Goal: Book appointment/travel/reservation

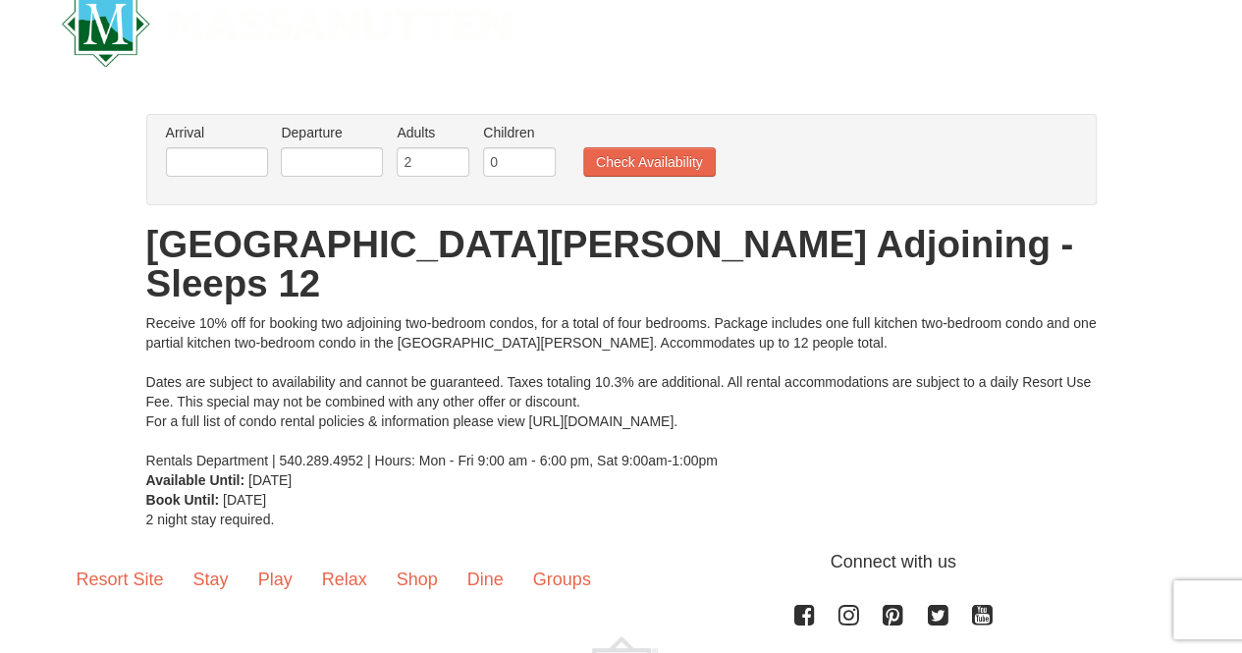
scroll to position [47, 0]
click at [231, 152] on input "text" at bounding box center [217, 161] width 102 height 29
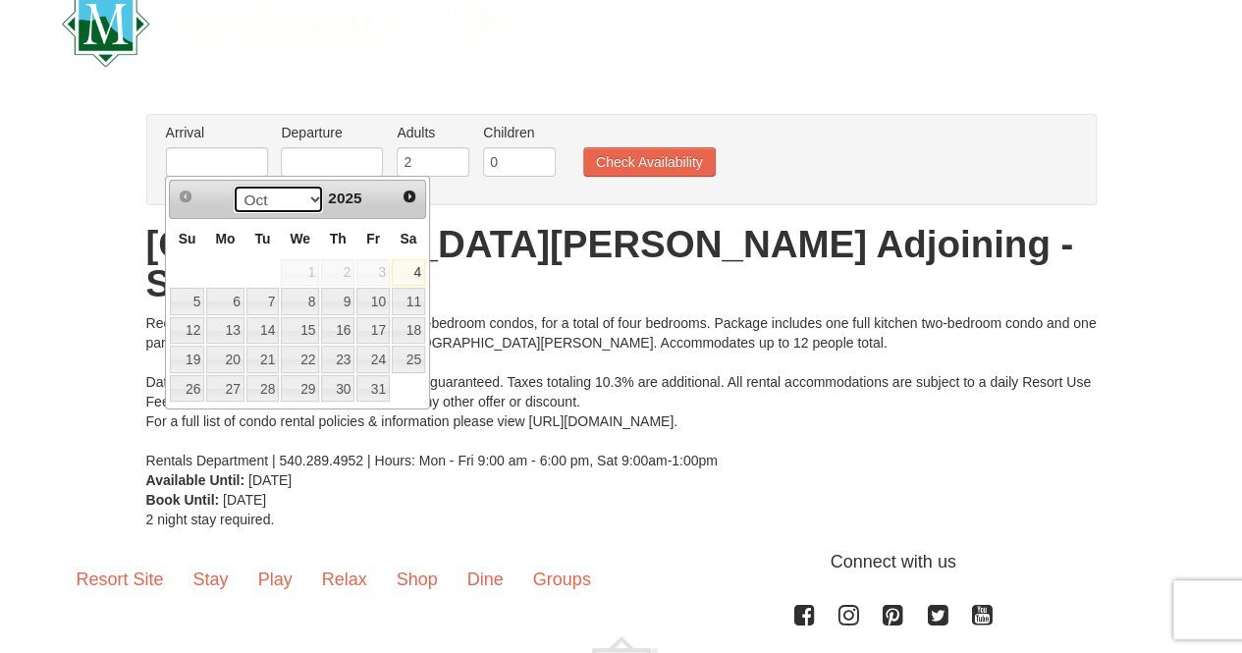
click at [308, 201] on select "Oct Nov Dec" at bounding box center [278, 199] width 91 height 29
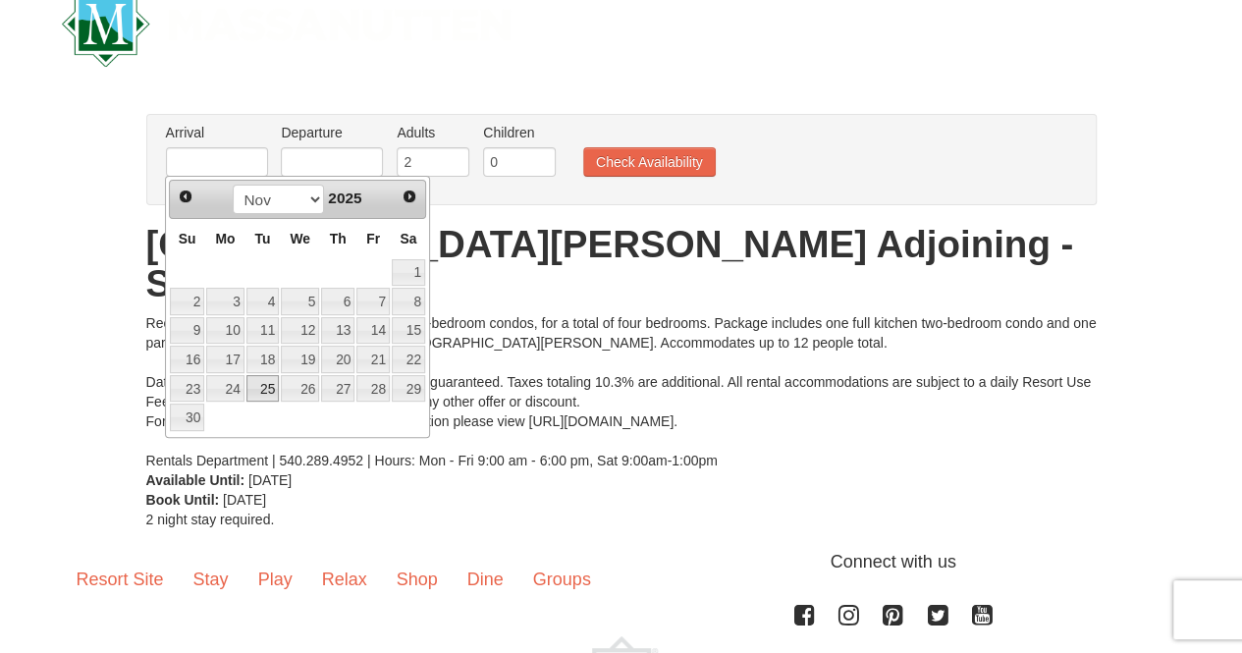
click at [253, 379] on link "25" at bounding box center [262, 388] width 33 height 27
type input "[DATE]"
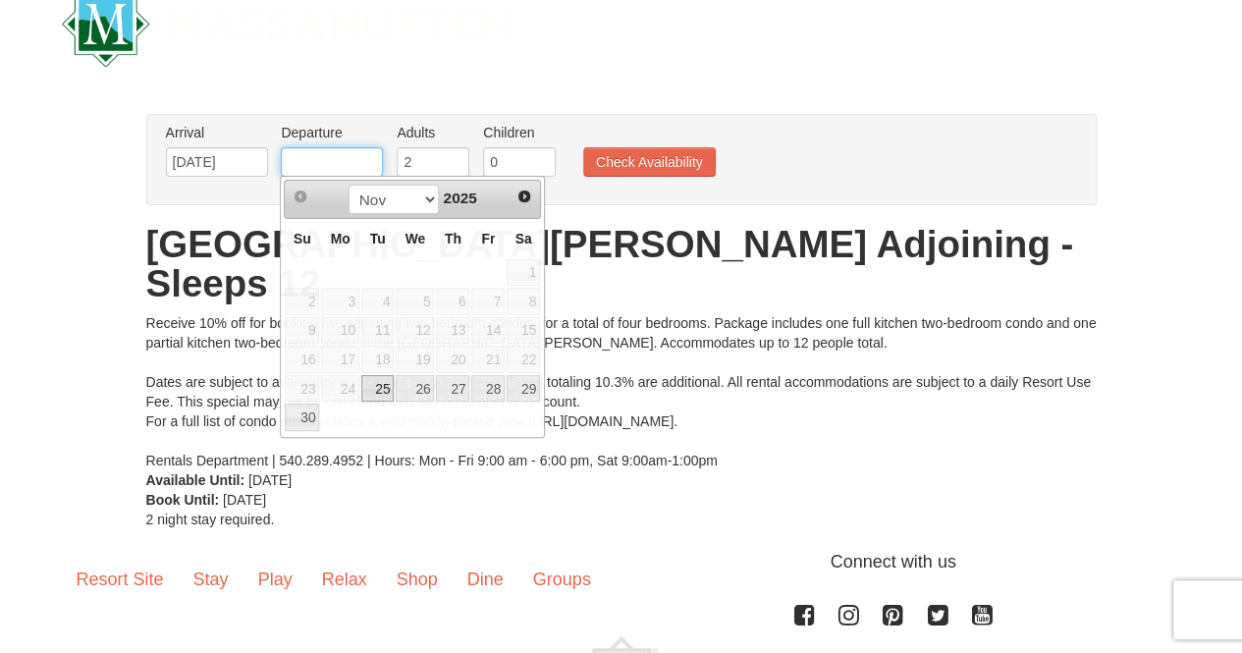
click at [356, 163] on input "text" at bounding box center [332, 161] width 102 height 29
click at [483, 380] on link "28" at bounding box center [487, 388] width 33 height 27
type input "[DATE]"
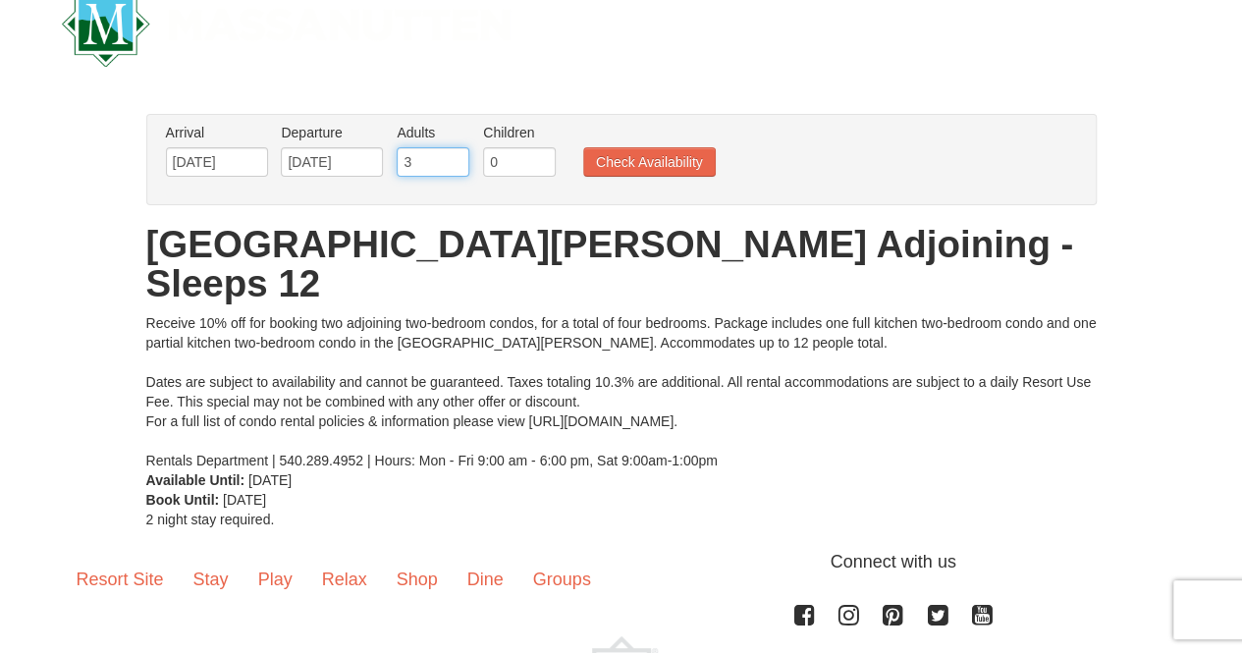
click at [454, 160] on input "3" at bounding box center [433, 161] width 73 height 29
click at [454, 160] on input "4" at bounding box center [433, 161] width 73 height 29
click at [454, 160] on input "5" at bounding box center [433, 161] width 73 height 29
click at [454, 160] on input "6" at bounding box center [433, 161] width 73 height 29
click at [454, 160] on input "7" at bounding box center [433, 161] width 73 height 29
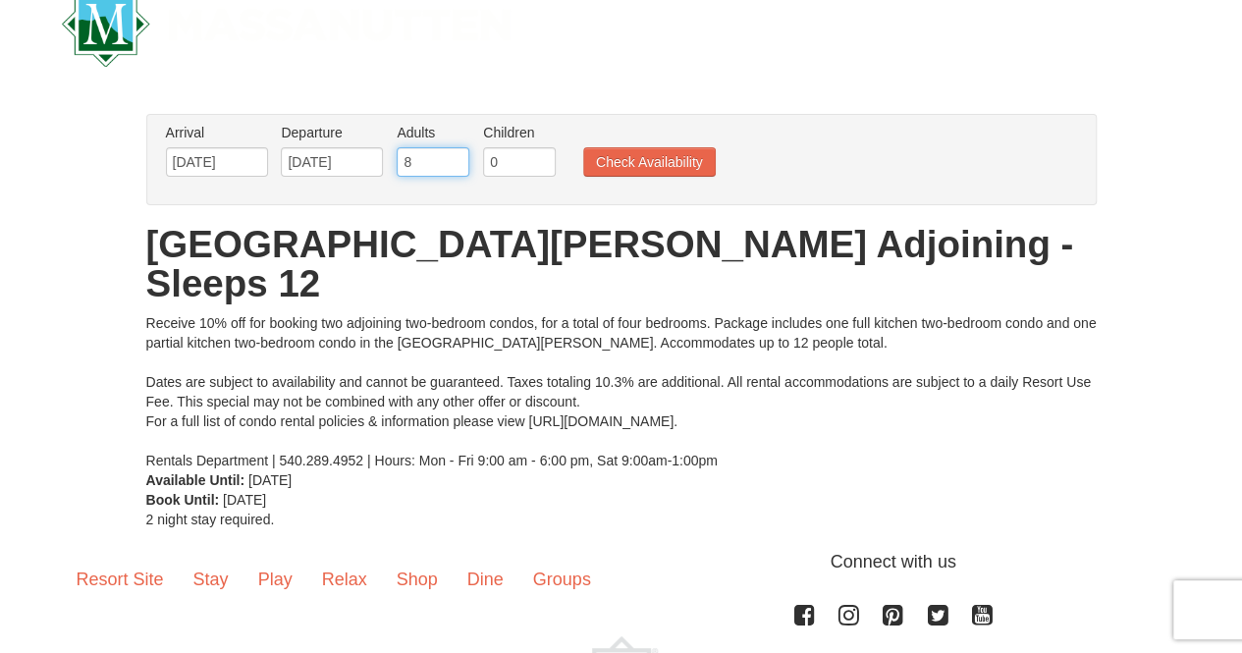
click at [454, 160] on input "8" at bounding box center [433, 161] width 73 height 29
click at [454, 160] on input "9" at bounding box center [433, 161] width 73 height 29
click at [450, 168] on input "5" at bounding box center [433, 161] width 73 height 29
click at [450, 168] on input "4" at bounding box center [433, 161] width 73 height 29
click at [452, 153] on input "5" at bounding box center [433, 161] width 73 height 29
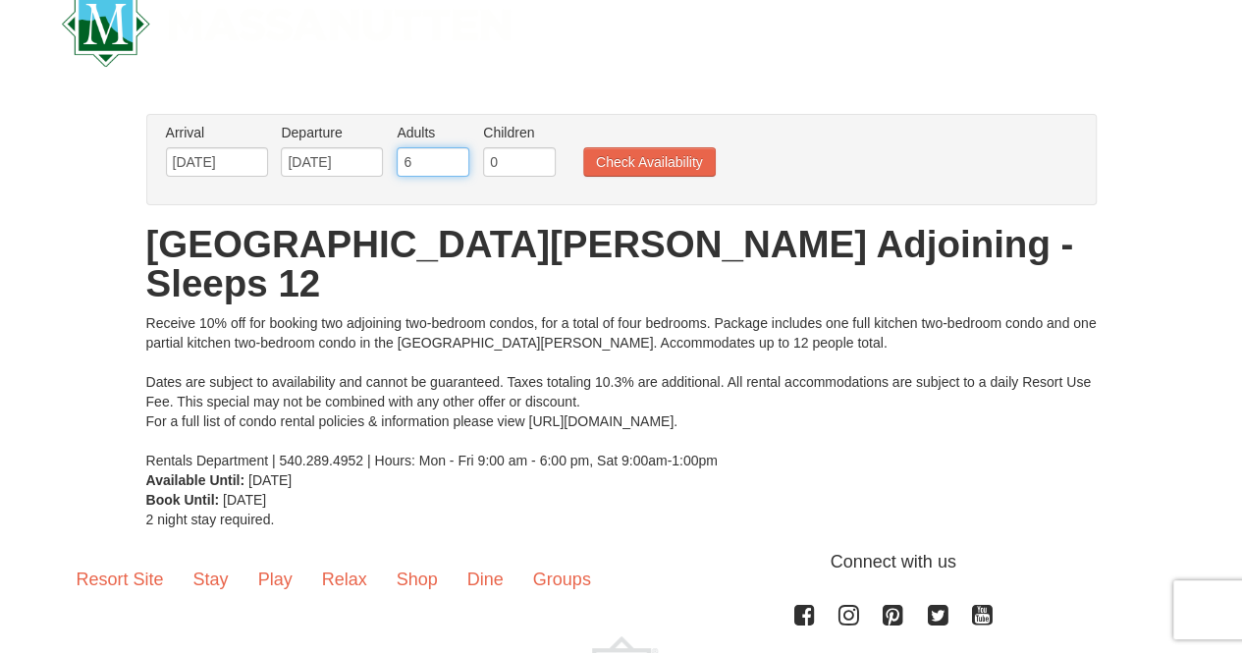
click at [452, 153] on input "6" at bounding box center [433, 161] width 73 height 29
click at [452, 153] on input "7" at bounding box center [433, 161] width 73 height 29
type input "8"
click at [452, 153] on input "8" at bounding box center [433, 161] width 73 height 29
type input "1"
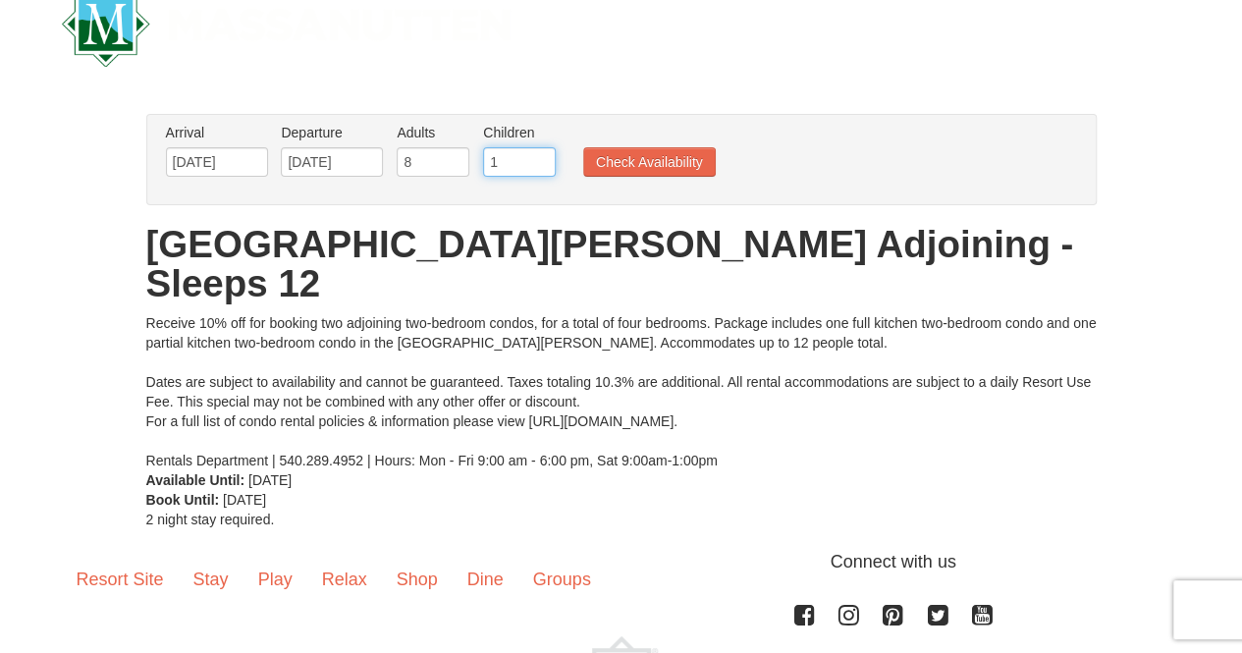
click at [536, 156] on input "1" at bounding box center [519, 161] width 73 height 29
click at [601, 157] on button "Check Availability" at bounding box center [649, 161] width 133 height 29
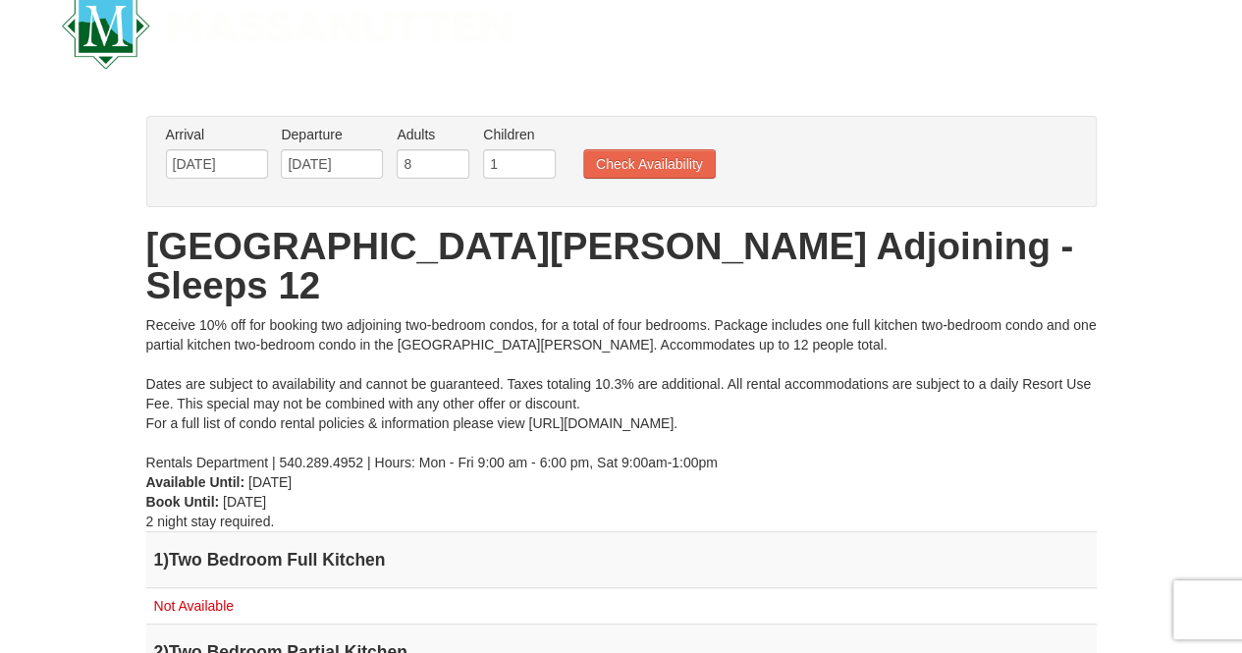
scroll to position [42, 0]
